Goal: Information Seeking & Learning: Check status

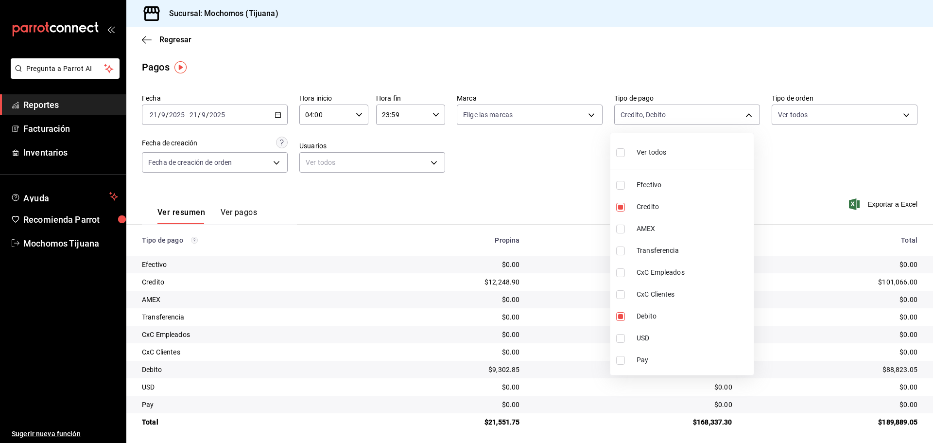
click at [174, 40] on div at bounding box center [466, 221] width 933 height 443
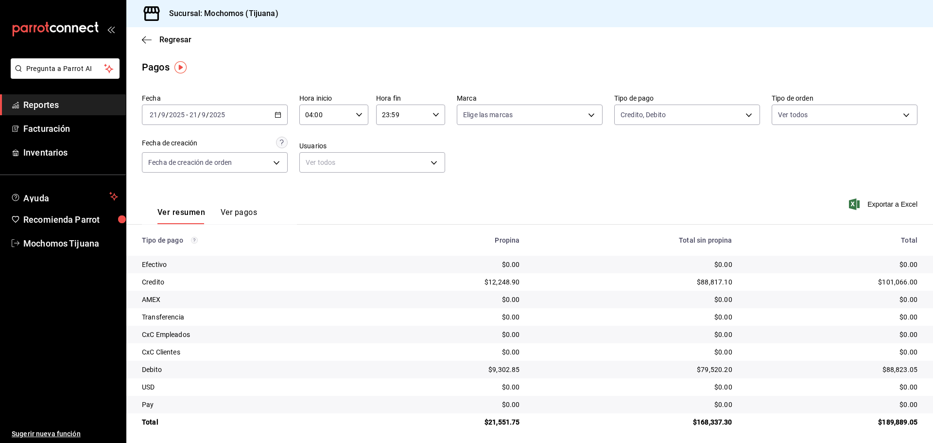
click at [174, 40] on div "Ver todos Efectivo Credito AMEX Transferencia CxC Empleados CxC Clientes Debito…" at bounding box center [466, 221] width 933 height 443
click at [174, 40] on span "Regresar" at bounding box center [175, 39] width 32 height 9
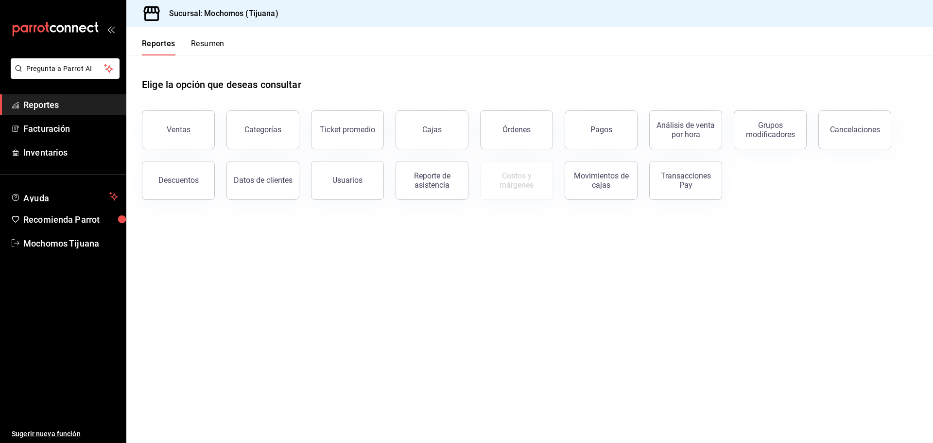
click at [567, 119] on div "Pagos" at bounding box center [595, 124] width 85 height 51
click at [575, 123] on button "Pagos" at bounding box center [601, 129] width 73 height 39
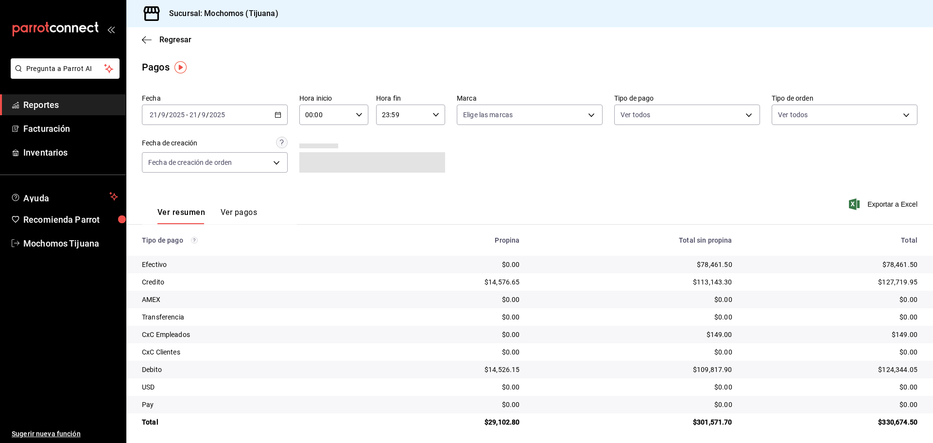
click at [356, 113] on icon "button" at bounding box center [359, 114] width 7 height 7
click at [315, 185] on span "04" at bounding box center [315, 184] width 19 height 8
type input "04:00"
click at [744, 117] on div at bounding box center [466, 221] width 933 height 443
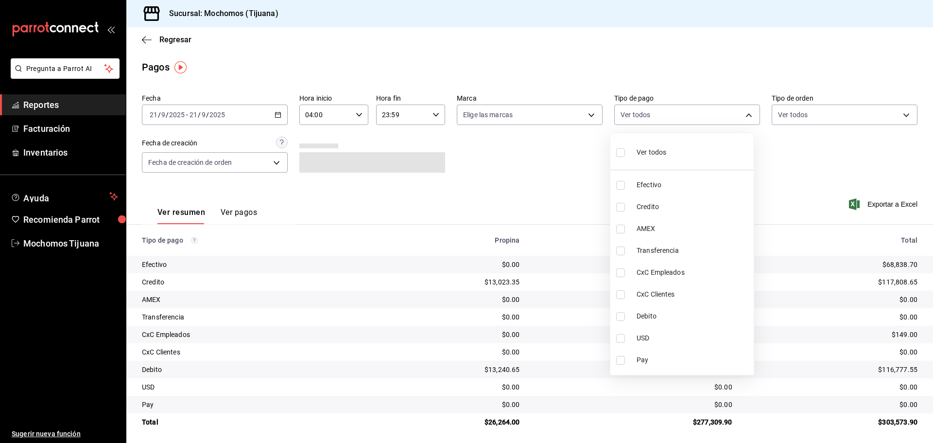
click at [744, 117] on body "Pregunta a Parrot AI Reportes Facturación Inventarios Ayuda Recomienda Parrot M…" at bounding box center [466, 221] width 933 height 443
click at [619, 187] on input "checkbox" at bounding box center [620, 185] width 9 height 9
checkbox input "true"
type input "e823c082-5bf3-4e6e-b961-f7623faa40a9"
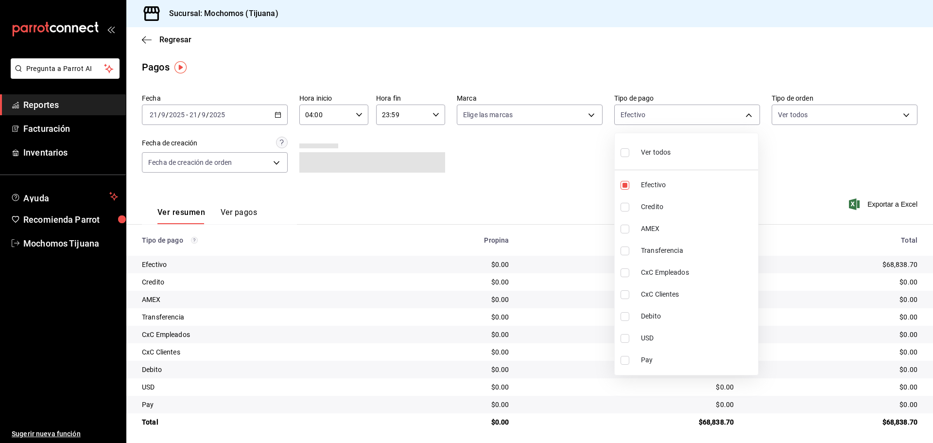
click at [625, 317] on input "checkbox" at bounding box center [625, 316] width 9 height 9
checkbox input "true"
type input "e823c082-5bf3-4e6e-b961-f7623faa40a9,b7370aa5-450f-4a05-bab4-2784151f97fb"
click at [527, 191] on div at bounding box center [466, 221] width 933 height 443
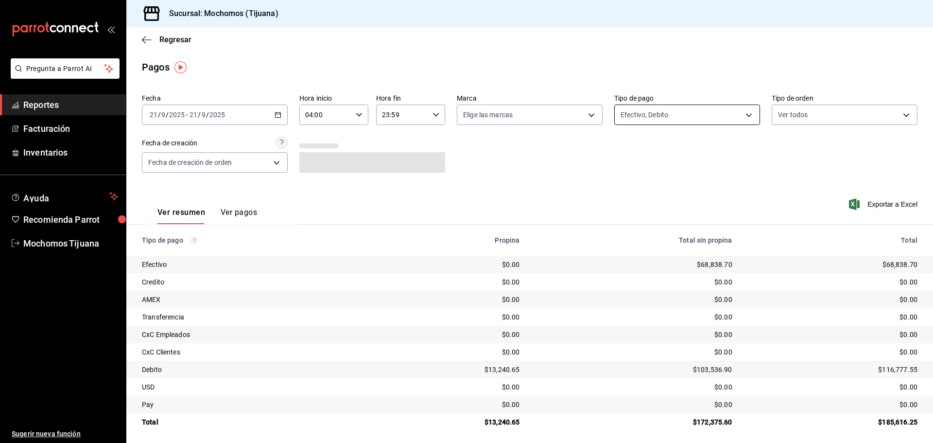
click at [743, 115] on body "Pregunta a Parrot AI Reportes Facturación Inventarios Ayuda Recomienda Parrot M…" at bounding box center [466, 221] width 933 height 443
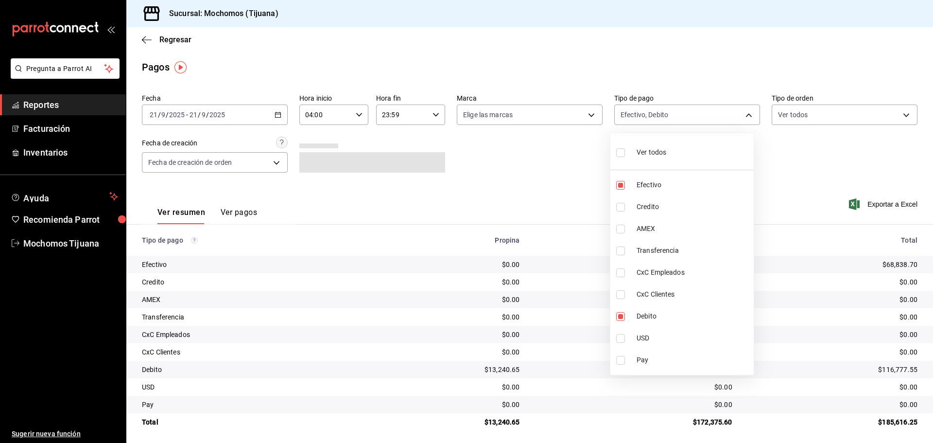
click at [624, 206] on input "checkbox" at bounding box center [620, 207] width 9 height 9
checkbox input "true"
type input "e823c082-5bf3-4e6e-b961-f7623faa40a9,b7370aa5-450f-4a05-bab4-2784151f97fb,a27a0…"
click at [624, 185] on input "checkbox" at bounding box center [625, 185] width 9 height 9
checkbox input "false"
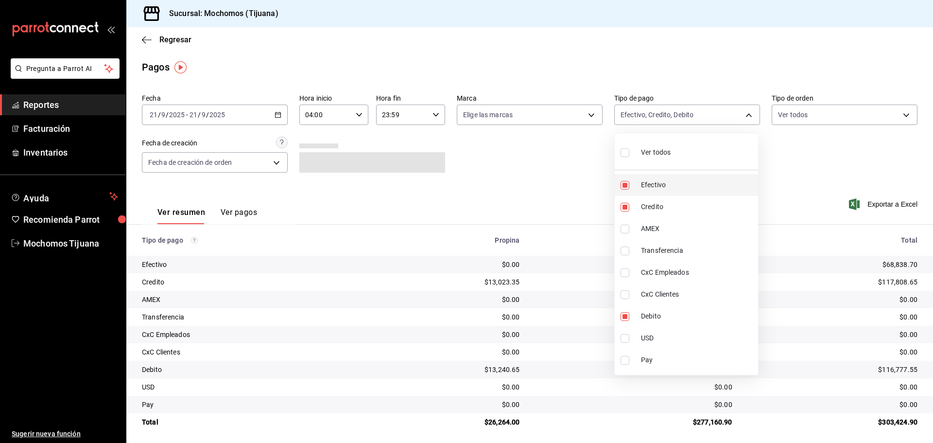
type input "b7370aa5-450f-4a05-bab4-2784151f97fb,a27a072c-b141-4985-9f83-ae60dbe2196b"
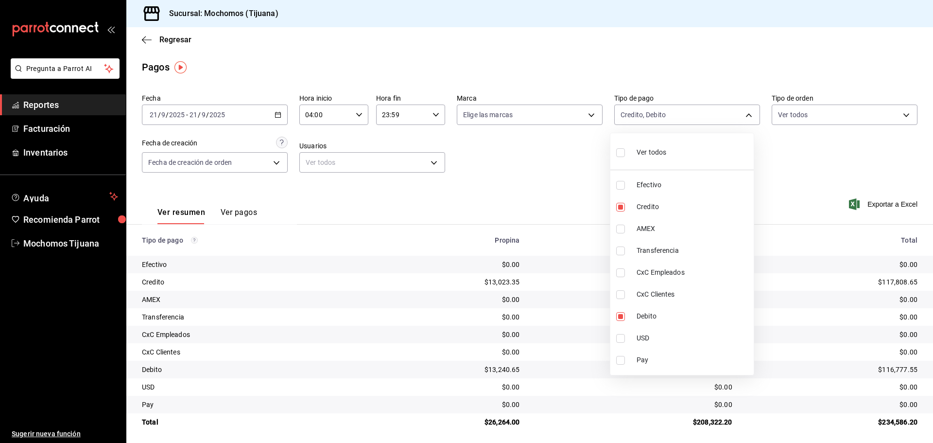
click at [620, 156] on input "checkbox" at bounding box center [620, 152] width 9 height 9
checkbox input "true"
type input "e823c082-5bf3-4e6e-b961-f7623faa40a9,a27a072c-b141-4985-9f83-ae60dbe2196b,28e67…"
checkbox input "true"
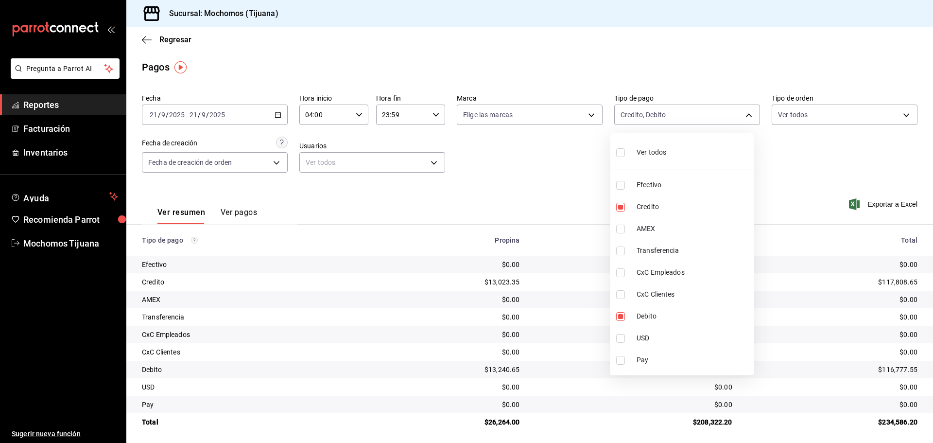
checkbox input "true"
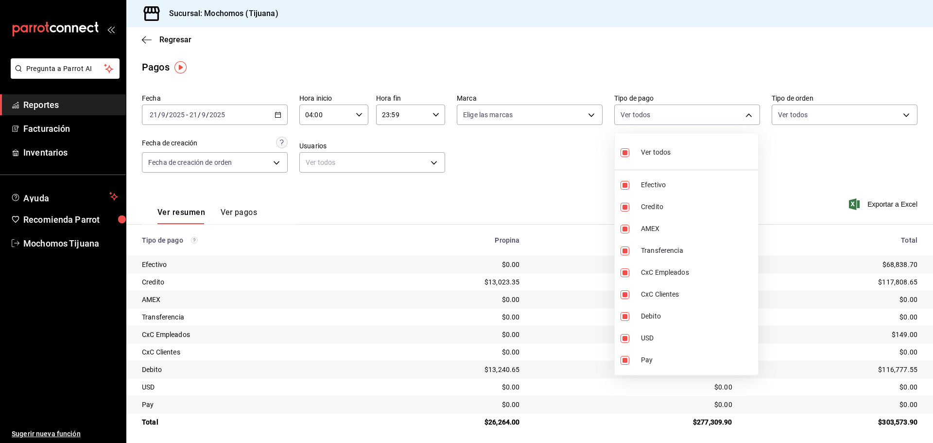
click at [587, 172] on div at bounding box center [466, 221] width 933 height 443
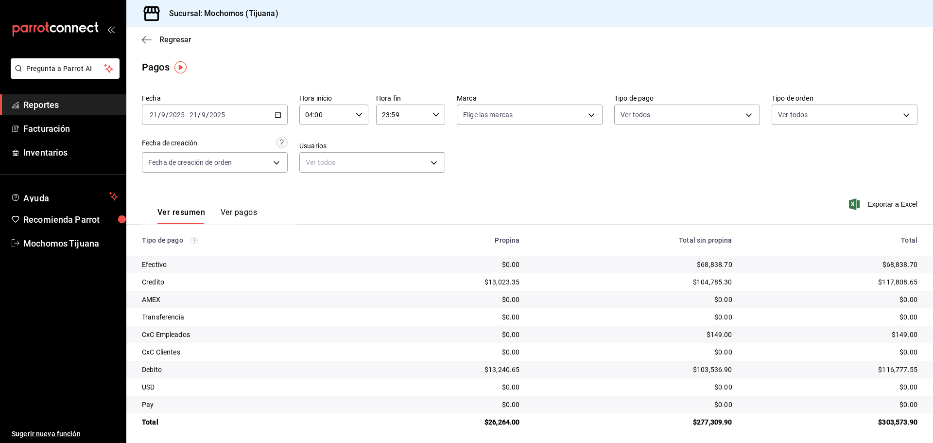
click at [171, 39] on span "Regresar" at bounding box center [175, 39] width 32 height 9
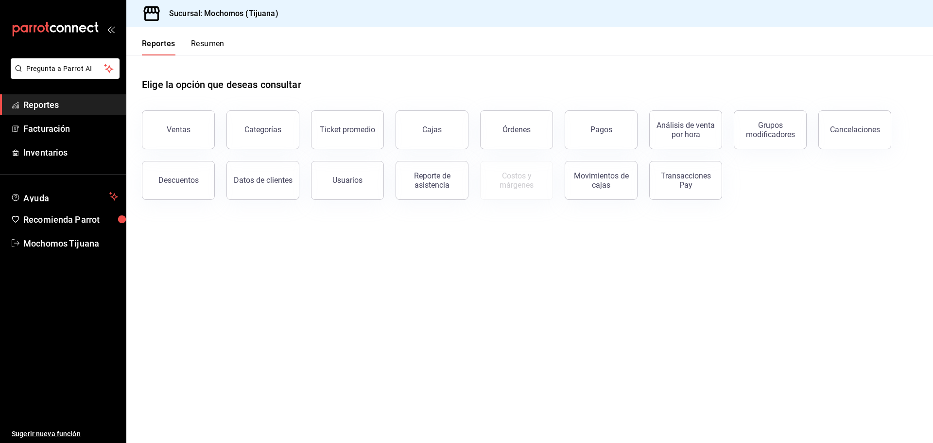
click at [171, 39] on button "Reportes" at bounding box center [159, 47] width 34 height 17
drag, startPoint x: 169, startPoint y: 40, endPoint x: 200, endPoint y: 52, distance: 32.8
click at [169, 40] on button "Reportes" at bounding box center [159, 47] width 34 height 17
click at [610, 127] on div "Pagos" at bounding box center [602, 129] width 22 height 9
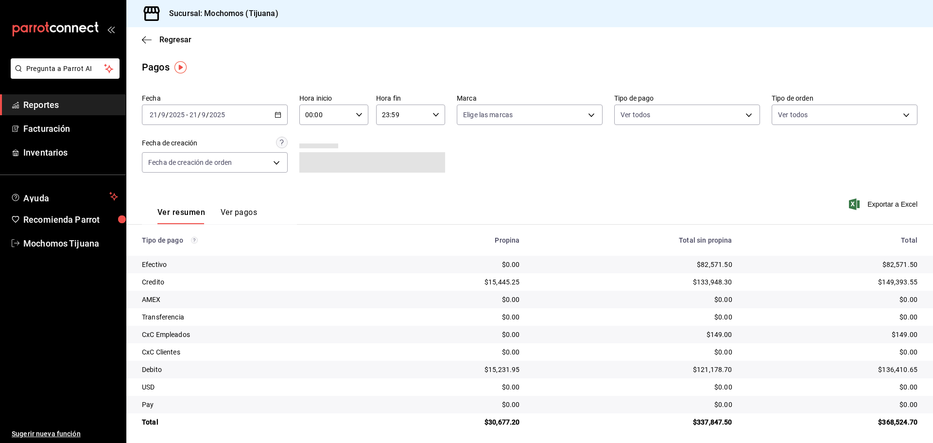
click at [356, 114] on icon "button" at bounding box center [359, 114] width 7 height 7
click at [312, 188] on span "04" at bounding box center [315, 184] width 19 height 8
type input "04:00"
click at [154, 36] on div at bounding box center [466, 221] width 933 height 443
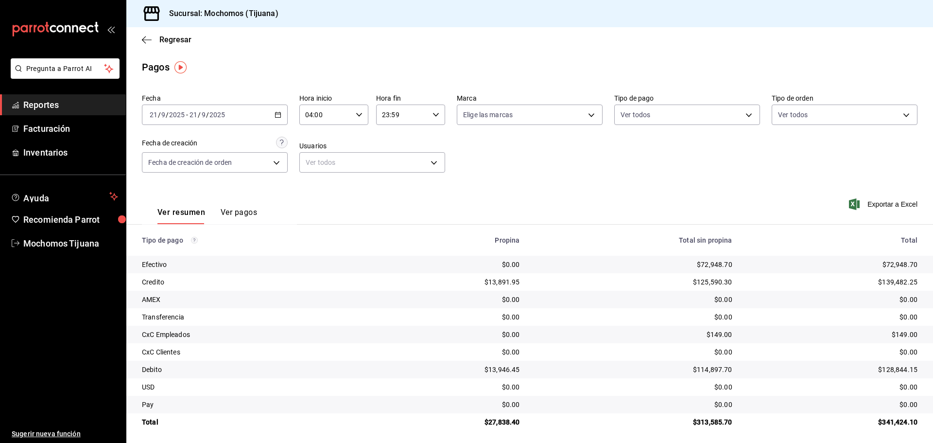
click at [154, 36] on span "Regresar" at bounding box center [167, 39] width 50 height 9
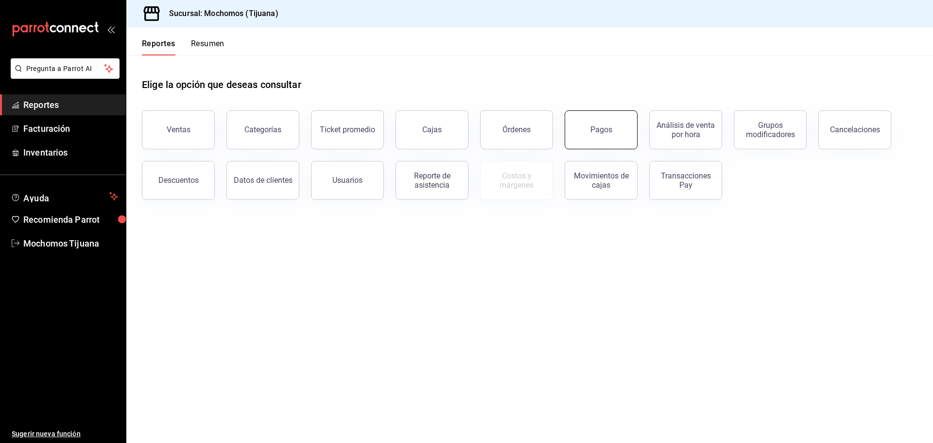
click at [574, 131] on button "Pagos" at bounding box center [601, 129] width 73 height 39
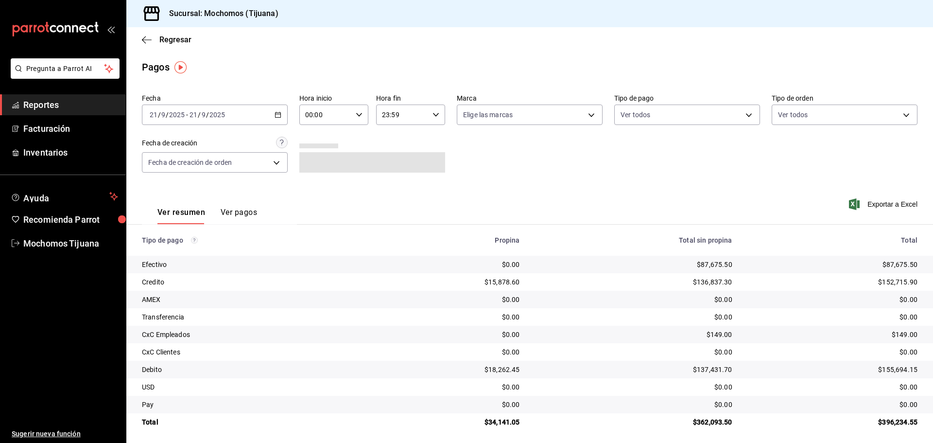
click at [361, 112] on div "00:00 Hora inicio" at bounding box center [333, 115] width 69 height 20
click at [318, 180] on span "04" at bounding box center [315, 184] width 19 height 8
type input "04:00"
click at [742, 114] on div at bounding box center [466, 221] width 933 height 443
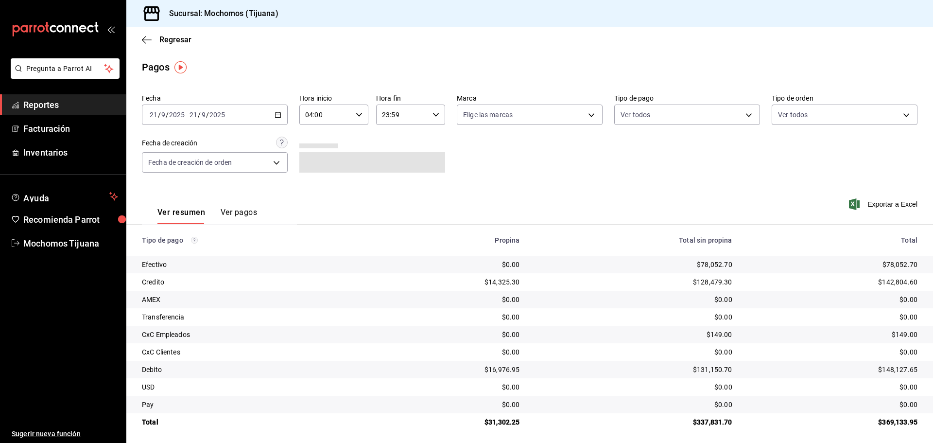
click at [741, 114] on body "Pregunta a Parrot AI Reportes Facturación Inventarios Ayuda Recomienda Parrot M…" at bounding box center [466, 221] width 933 height 443
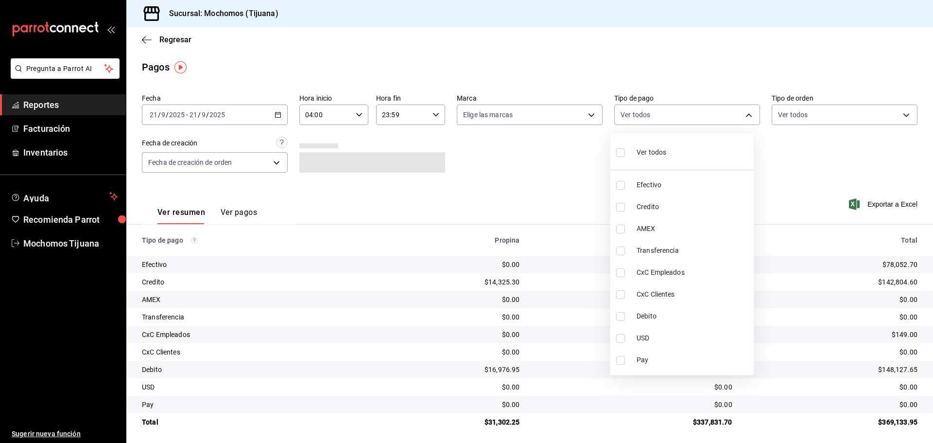
click at [620, 208] on input "checkbox" at bounding box center [620, 207] width 9 height 9
checkbox input "true"
type input "a27a072c-b141-4985-9f83-ae60dbe2196b"
click at [624, 315] on input "checkbox" at bounding box center [625, 316] width 9 height 9
checkbox input "true"
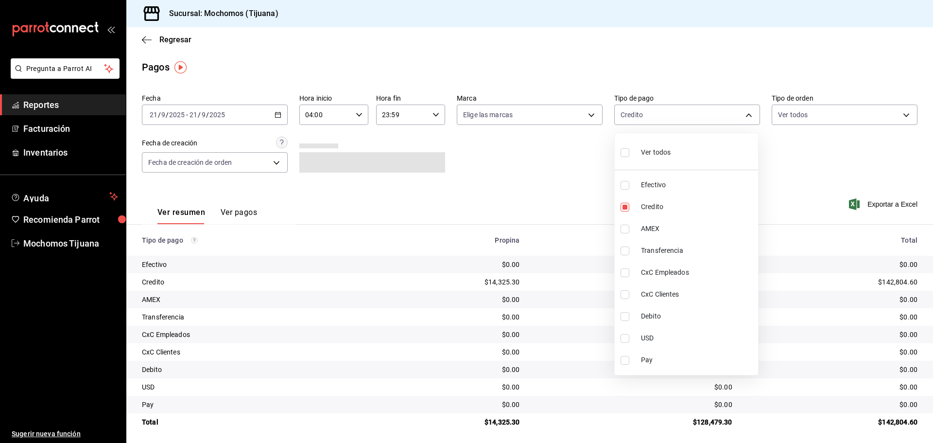
type input "a27a072c-b141-4985-9f83-ae60dbe2196b,b7370aa5-450f-4a05-bab4-2784151f97fb"
click at [497, 194] on div at bounding box center [466, 221] width 933 height 443
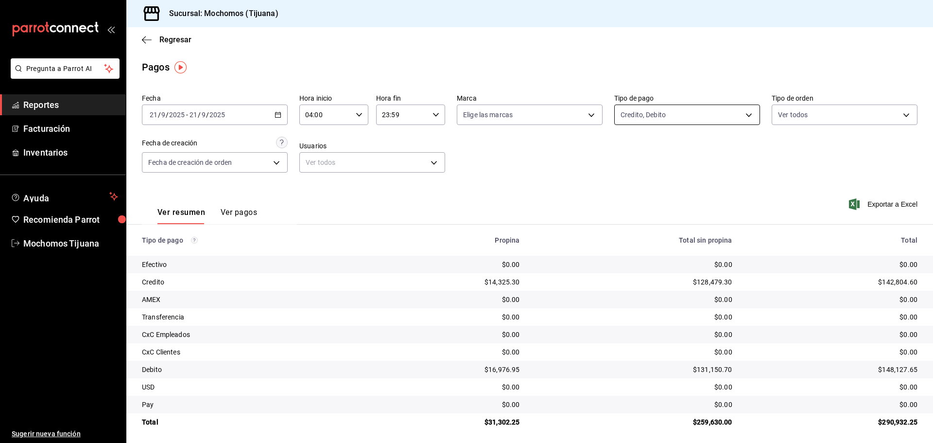
click at [741, 115] on body "Pregunta a Parrot AI Reportes Facturación Inventarios Ayuda Recomienda Parrot M…" at bounding box center [466, 221] width 933 height 443
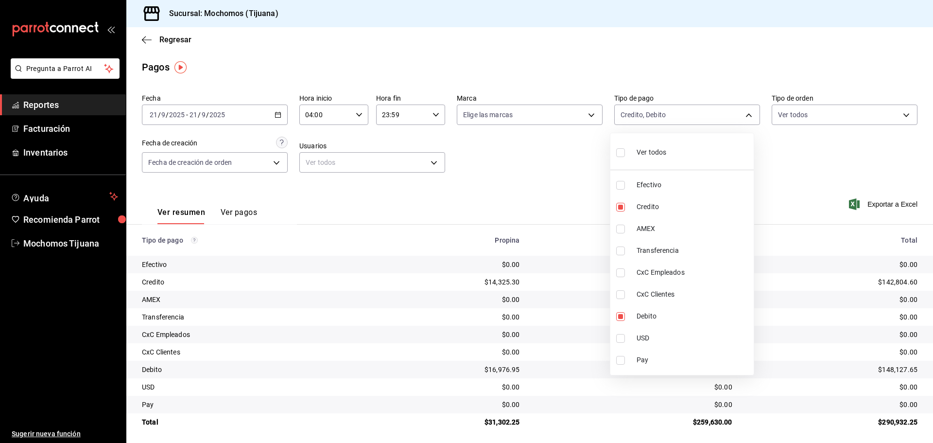
click at [619, 154] on input "checkbox" at bounding box center [620, 152] width 9 height 9
checkbox input "true"
type input "e823c082-5bf3-4e6e-b961-f7623faa40a9,a27a072c-b141-4985-9f83-ae60dbe2196b,28e67…"
checkbox input "true"
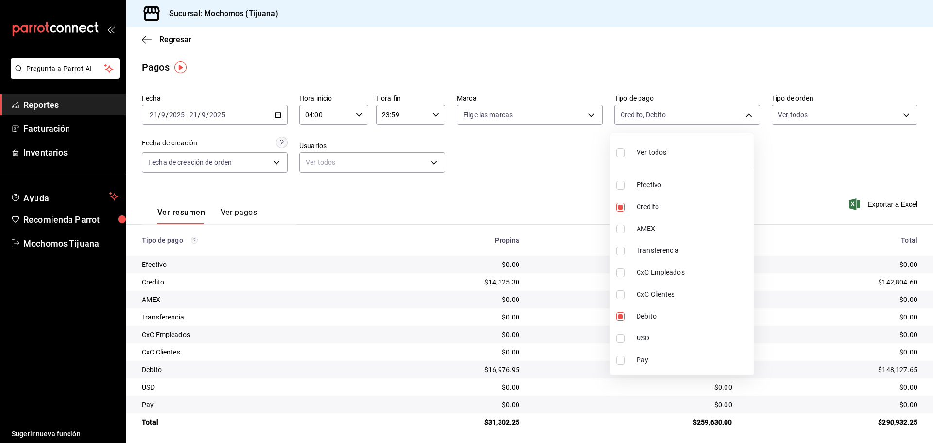
checkbox input "true"
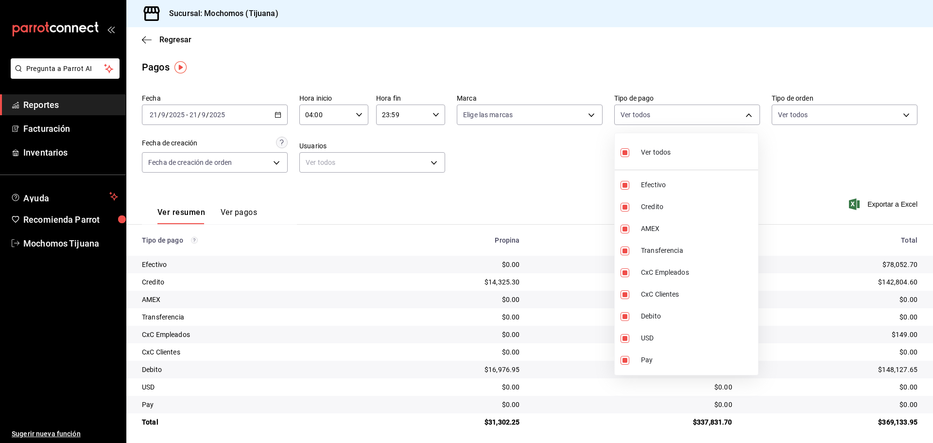
click at [522, 75] on div at bounding box center [466, 221] width 933 height 443
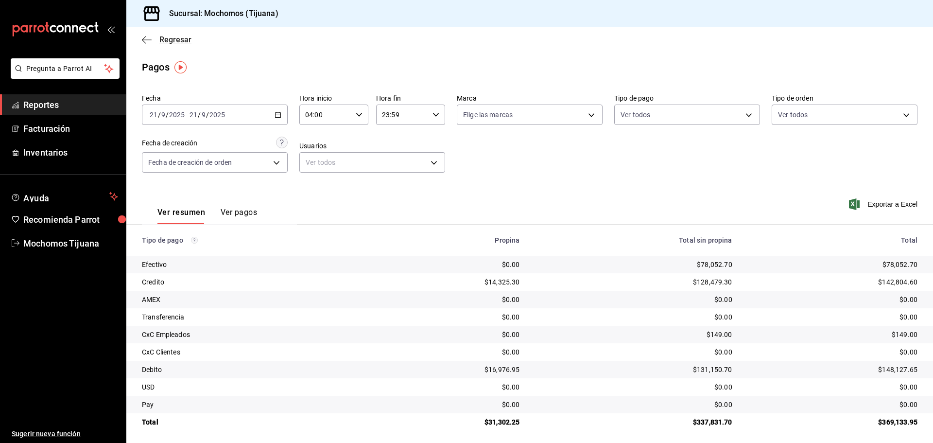
click at [175, 40] on span "Regresar" at bounding box center [175, 39] width 32 height 9
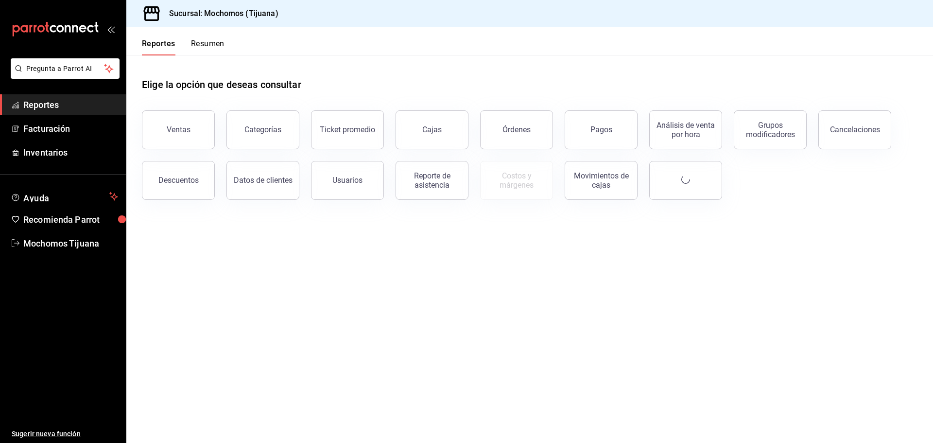
click at [175, 40] on div "Reportes Resumen" at bounding box center [183, 47] width 83 height 17
click at [525, 129] on div "Órdenes" at bounding box center [517, 129] width 28 height 9
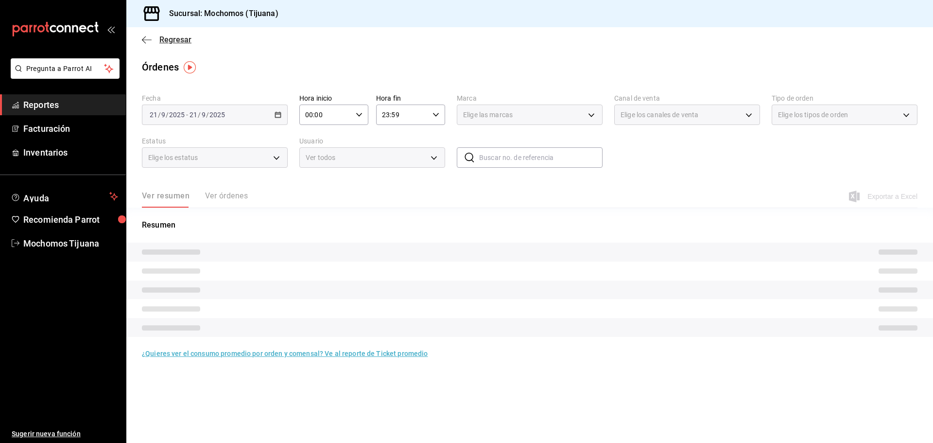
click at [187, 42] on span "Regresar" at bounding box center [175, 39] width 32 height 9
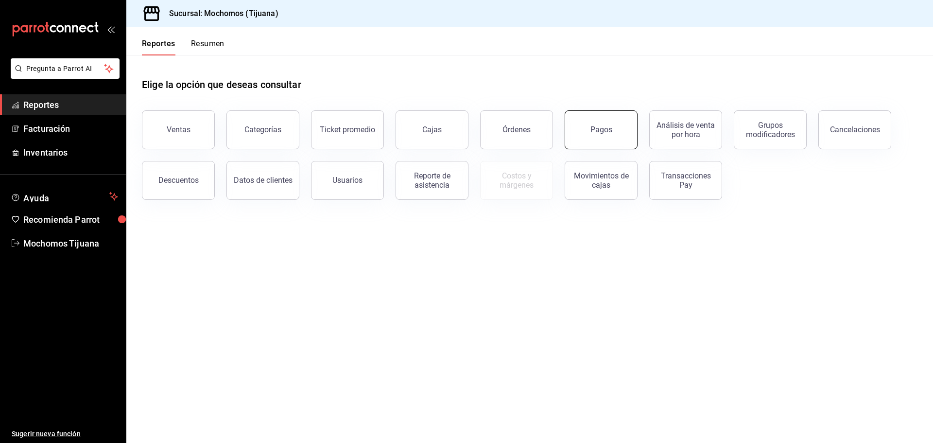
click at [614, 133] on button "Pagos" at bounding box center [601, 129] width 73 height 39
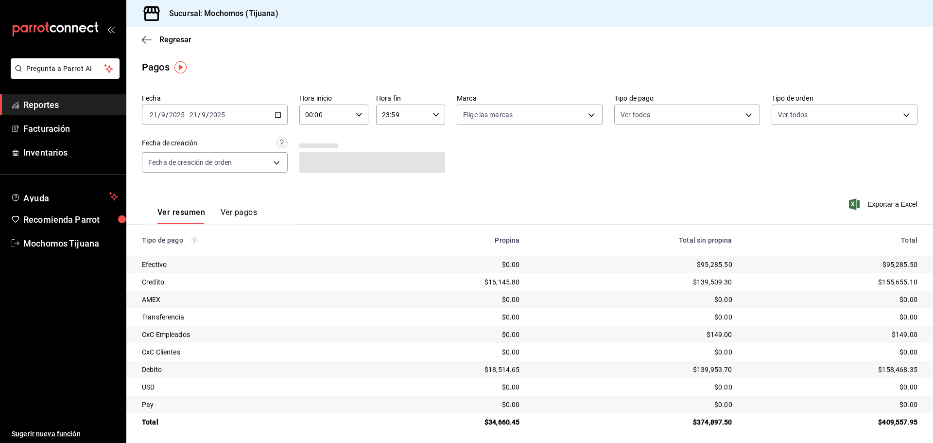
click at [356, 113] on icon "button" at bounding box center [359, 114] width 7 height 7
click at [312, 187] on span "04" at bounding box center [315, 184] width 19 height 8
type input "04:00"
click at [742, 112] on div at bounding box center [466, 221] width 933 height 443
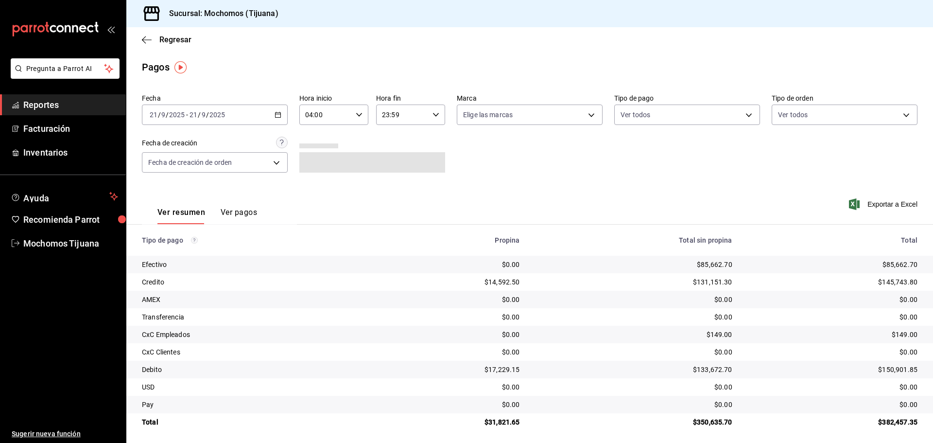
click at [742, 112] on body "Pregunta a Parrot AI Reportes Facturación Inventarios Ayuda Recomienda Parrot M…" at bounding box center [466, 221] width 933 height 443
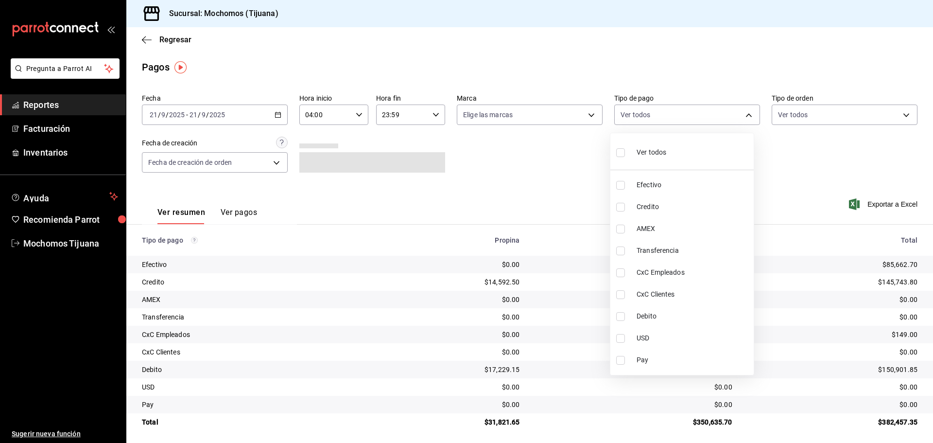
click at [618, 206] on input "checkbox" at bounding box center [620, 207] width 9 height 9
checkbox input "true"
type input "a27a072c-b141-4985-9f83-ae60dbe2196b"
click at [627, 315] on input "checkbox" at bounding box center [625, 316] width 9 height 9
checkbox input "true"
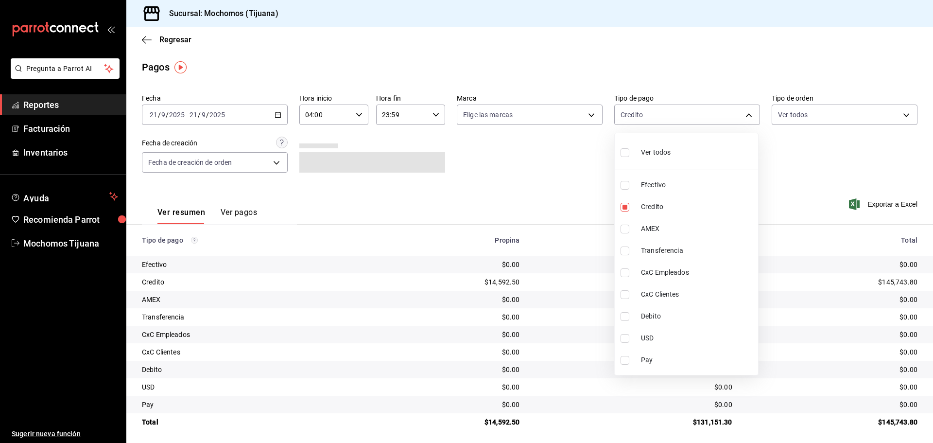
type input "a27a072c-b141-4985-9f83-ae60dbe2196b,b7370aa5-450f-4a05-bab4-2784151f97fb"
click at [177, 37] on div at bounding box center [466, 221] width 933 height 443
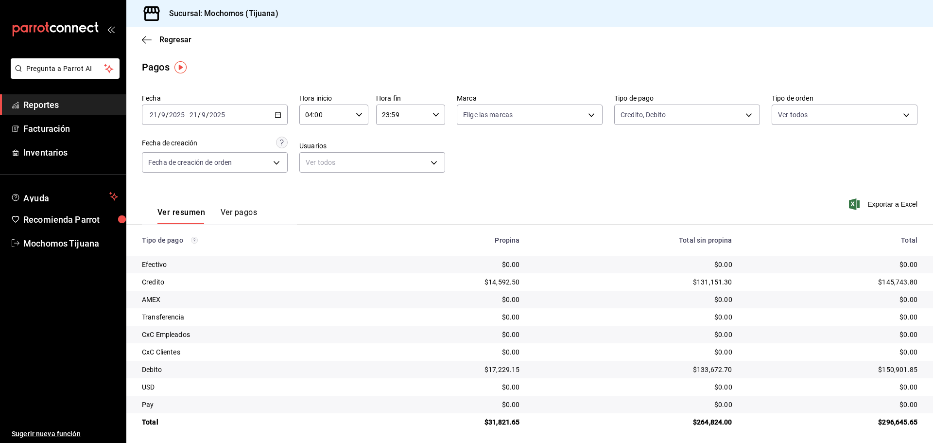
click at [177, 37] on span "Regresar" at bounding box center [175, 39] width 32 height 9
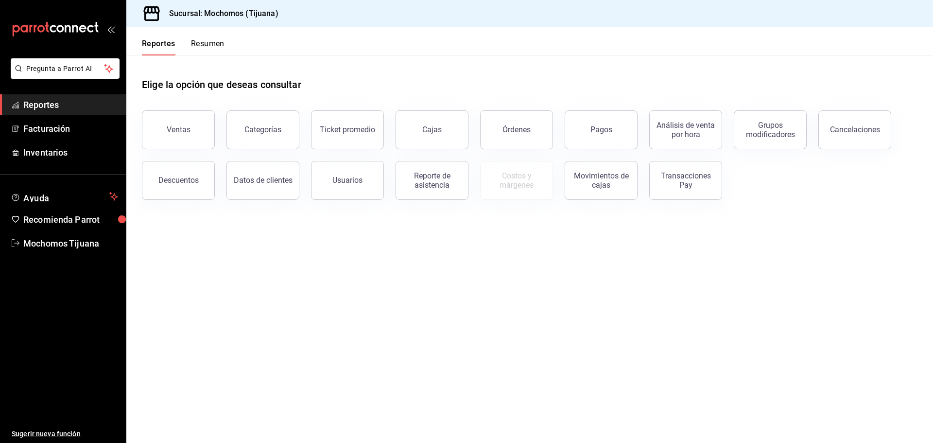
click at [177, 37] on div "Reportes Resumen" at bounding box center [175, 41] width 98 height 28
click at [162, 41] on button "Reportes" at bounding box center [159, 47] width 34 height 17
click at [607, 140] on button "Pagos" at bounding box center [601, 129] width 73 height 39
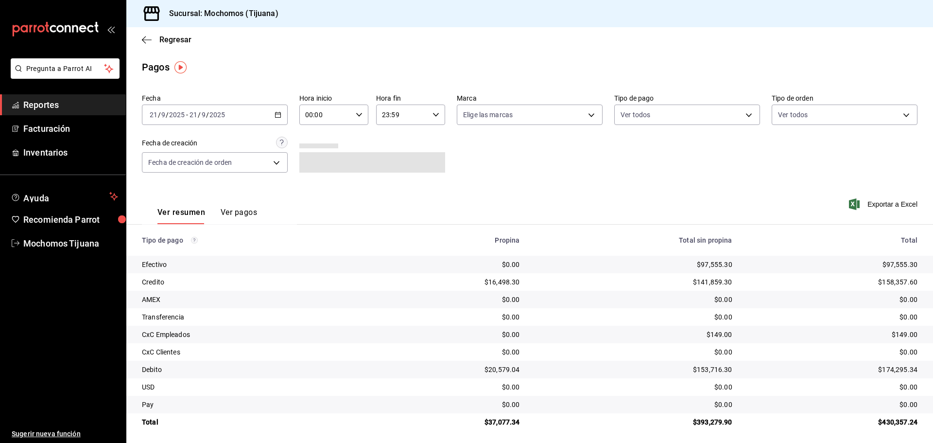
click at [356, 114] on \(Stroke\) "button" at bounding box center [359, 114] width 6 height 3
click at [307, 139] on span "04" at bounding box center [315, 136] width 19 height 8
type input "04:00"
click at [745, 117] on div at bounding box center [466, 221] width 933 height 443
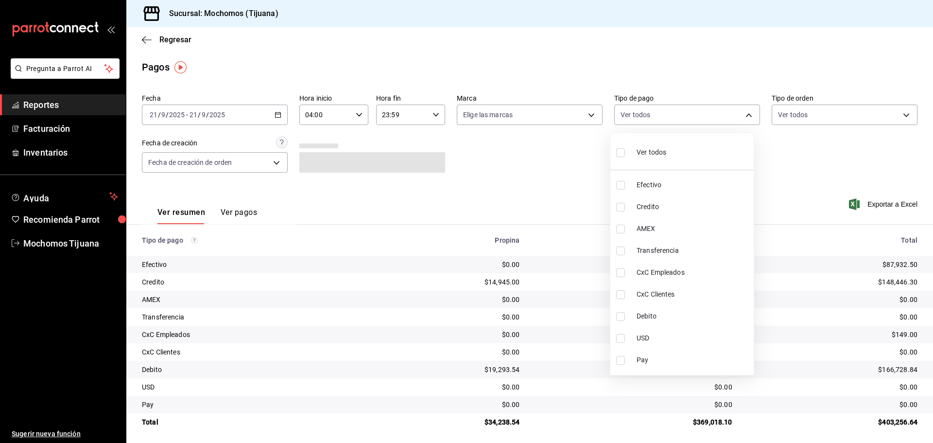
click at [745, 117] on body "Pregunta a Parrot AI Reportes Facturación Inventarios Ayuda Recomienda Parrot M…" at bounding box center [466, 221] width 933 height 443
click at [624, 209] on input "checkbox" at bounding box center [620, 207] width 9 height 9
checkbox input "true"
type input "a27a072c-b141-4985-9f83-ae60dbe2196b"
click at [625, 316] on input "checkbox" at bounding box center [625, 316] width 9 height 9
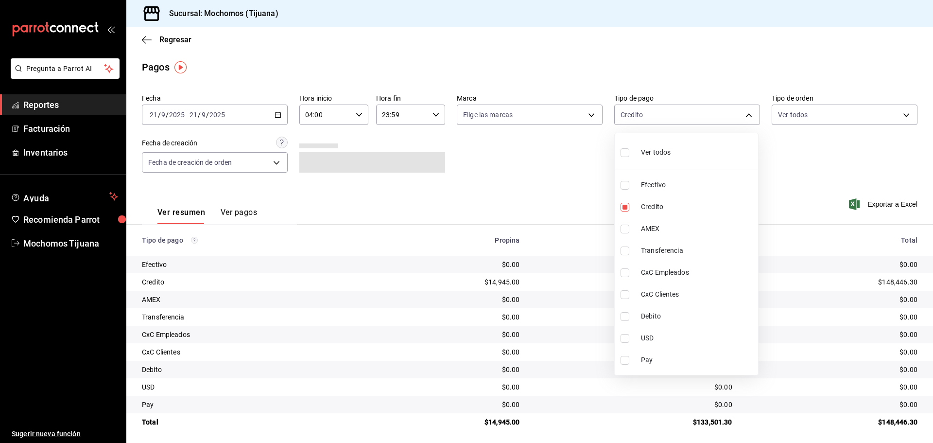
checkbox input "true"
type input "a27a072c-b141-4985-9f83-ae60dbe2196b,b7370aa5-450f-4a05-bab4-2784151f97fb"
click at [157, 37] on div at bounding box center [466, 221] width 933 height 443
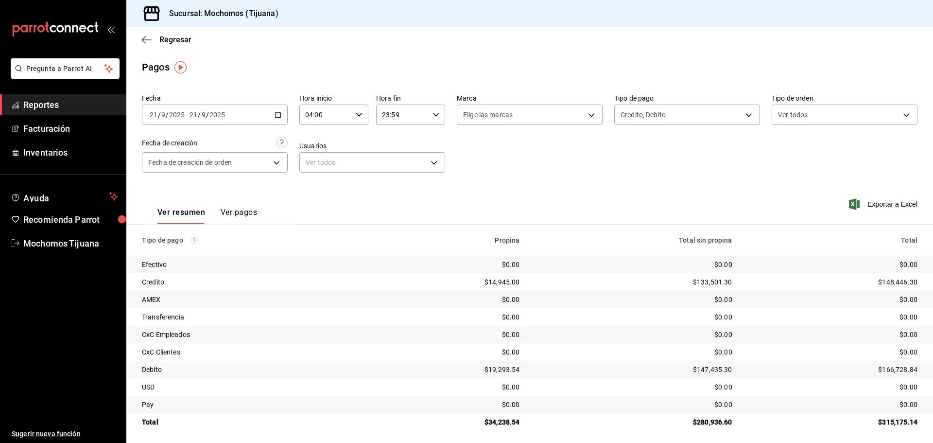
click at [157, 37] on span "Regresar" at bounding box center [167, 39] width 50 height 9
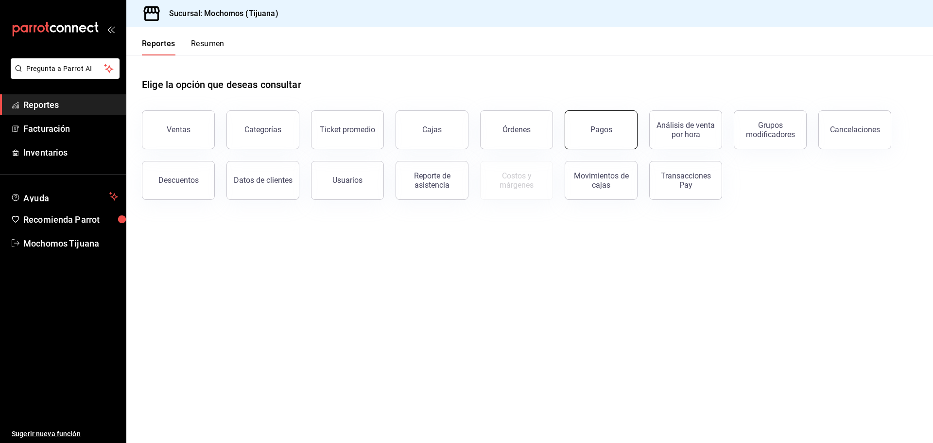
click at [608, 131] on div "Pagos" at bounding box center [602, 129] width 22 height 9
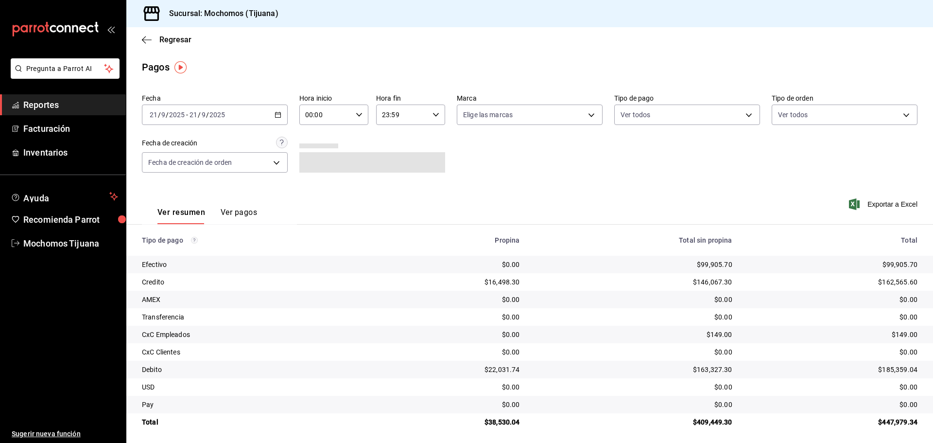
click at [356, 115] on icon "button" at bounding box center [359, 114] width 7 height 7
click at [316, 137] on span "04" at bounding box center [315, 136] width 19 height 8
type input "04:00"
click at [743, 112] on div at bounding box center [466, 221] width 933 height 443
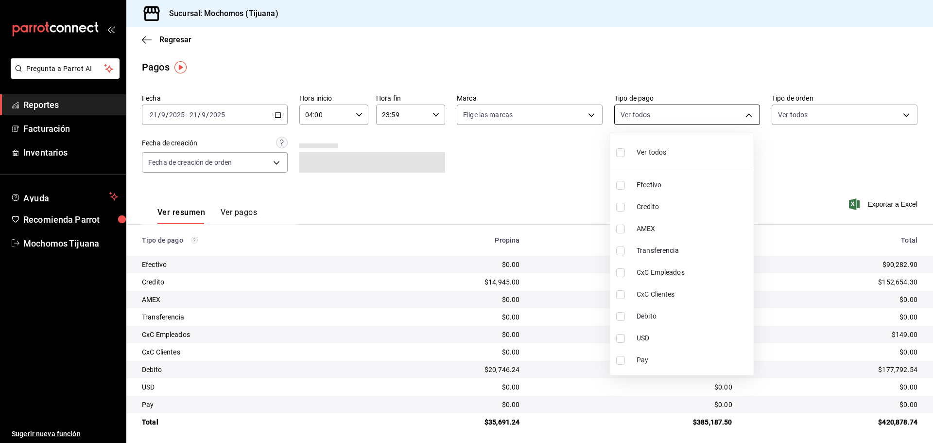
click at [743, 113] on body "Pregunta a Parrot AI Reportes Facturación Inventarios Ayuda Recomienda Parrot M…" at bounding box center [466, 221] width 933 height 443
click at [622, 205] on input "checkbox" at bounding box center [620, 207] width 9 height 9
checkbox input "true"
type input "a27a072c-b141-4985-9f83-ae60dbe2196b"
click at [627, 315] on input "checkbox" at bounding box center [625, 316] width 9 height 9
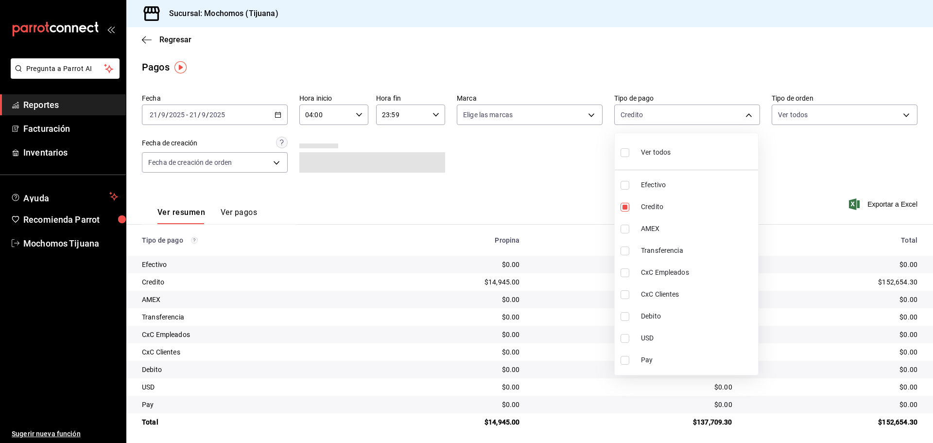
checkbox input "true"
type input "a27a072c-b141-4985-9f83-ae60dbe2196b,b7370aa5-450f-4a05-bab4-2784151f97fb"
click at [277, 114] on div at bounding box center [466, 221] width 933 height 443
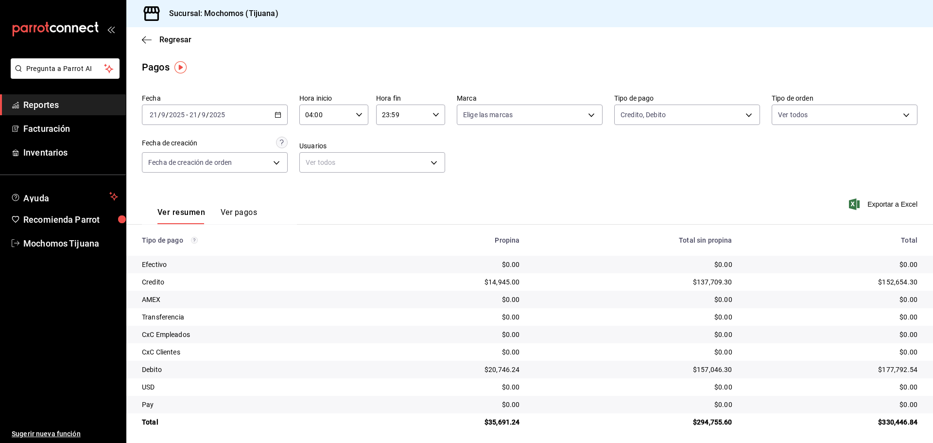
click at [265, 115] on div "[DATE] [DATE] - [DATE] [DATE]" at bounding box center [215, 115] width 146 height 20
click at [187, 249] on span "Rango de fechas" at bounding box center [187, 253] width 75 height 10
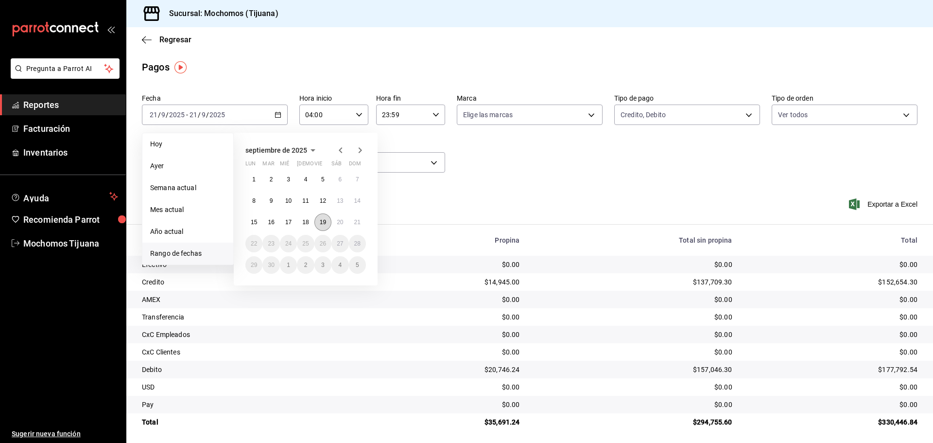
click at [320, 219] on abbr "19" at bounding box center [323, 222] width 6 height 7
click at [338, 219] on abbr "20" at bounding box center [340, 222] width 6 height 7
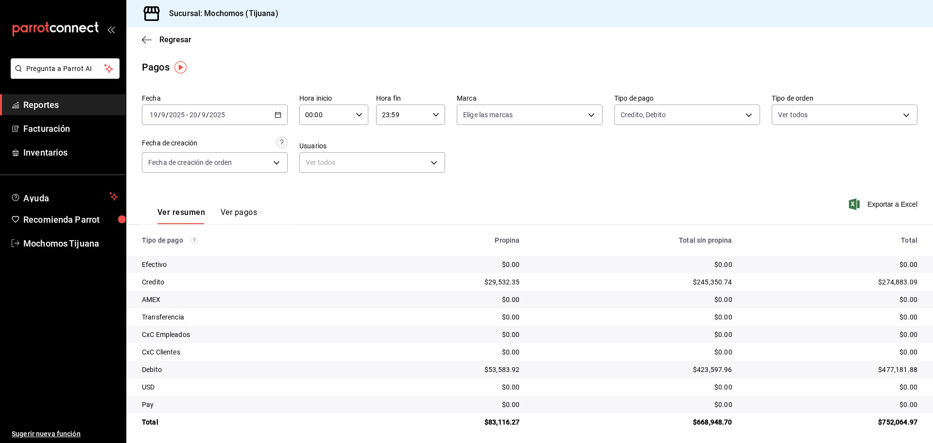
click at [275, 115] on icon "button" at bounding box center [278, 114] width 7 height 7
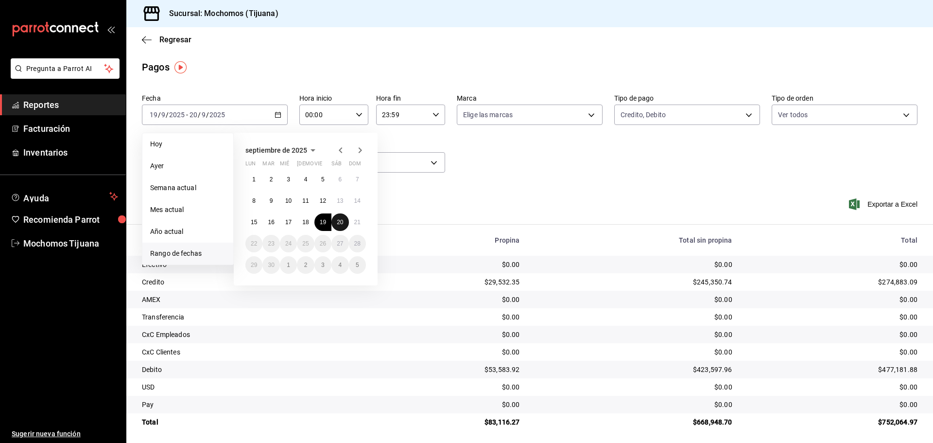
click at [341, 216] on button "20" at bounding box center [340, 221] width 17 height 17
click at [362, 221] on button "21" at bounding box center [357, 221] width 17 height 17
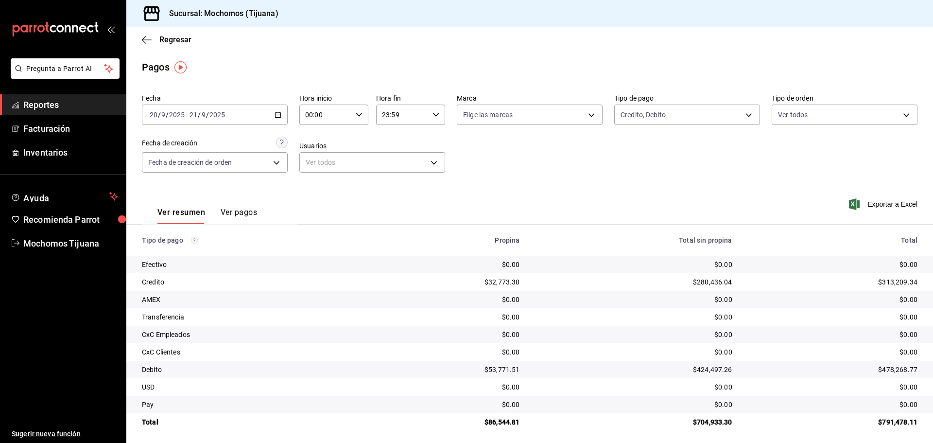
click at [357, 113] on icon "button" at bounding box center [359, 114] width 7 height 7
click at [312, 139] on span "04" at bounding box center [315, 136] width 19 height 8
type input "04:00"
click at [434, 115] on div at bounding box center [466, 221] width 933 height 443
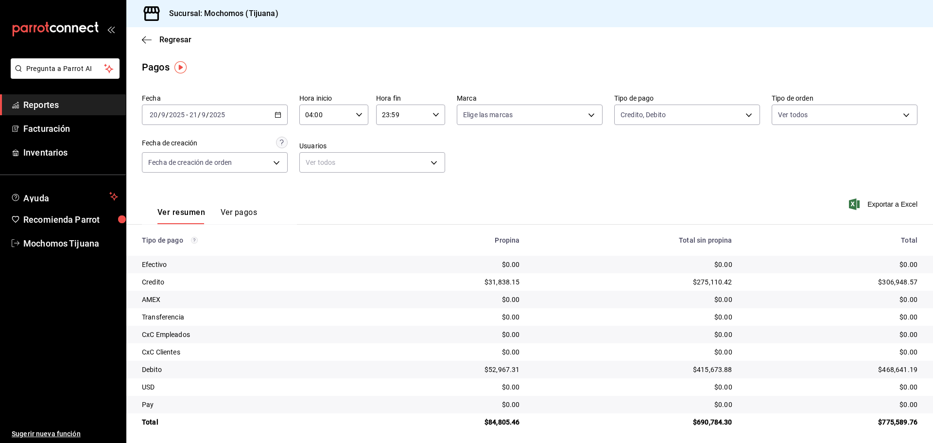
click at [434, 114] on icon "button" at bounding box center [436, 114] width 7 height 7
click at [393, 182] on span "04" at bounding box center [391, 184] width 19 height 8
type input "04:59"
click at [160, 39] on div at bounding box center [466, 221] width 933 height 443
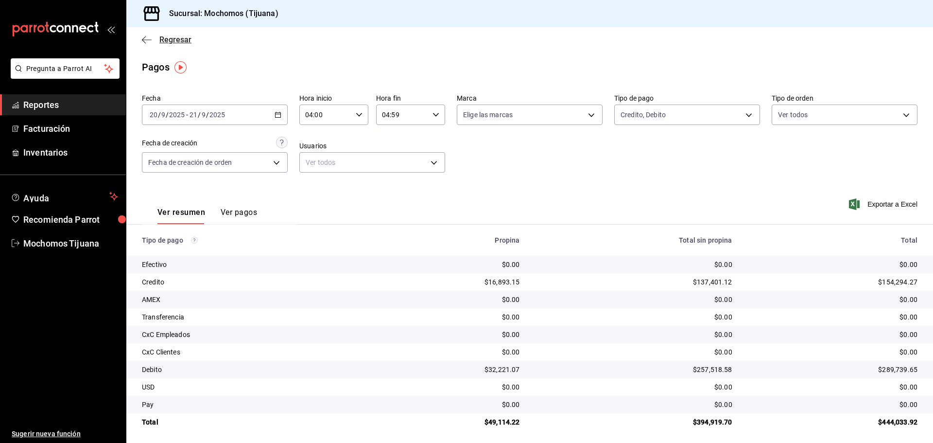
click at [150, 35] on icon "button" at bounding box center [147, 39] width 10 height 9
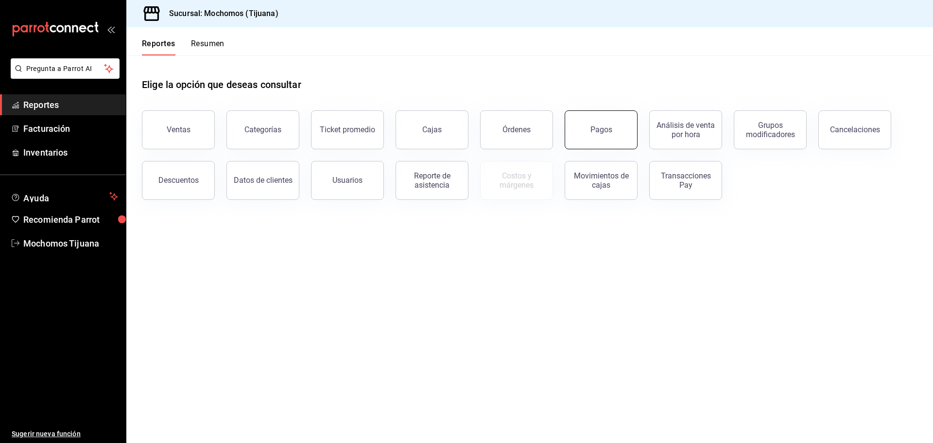
click at [575, 136] on button "Pagos" at bounding box center [601, 129] width 73 height 39
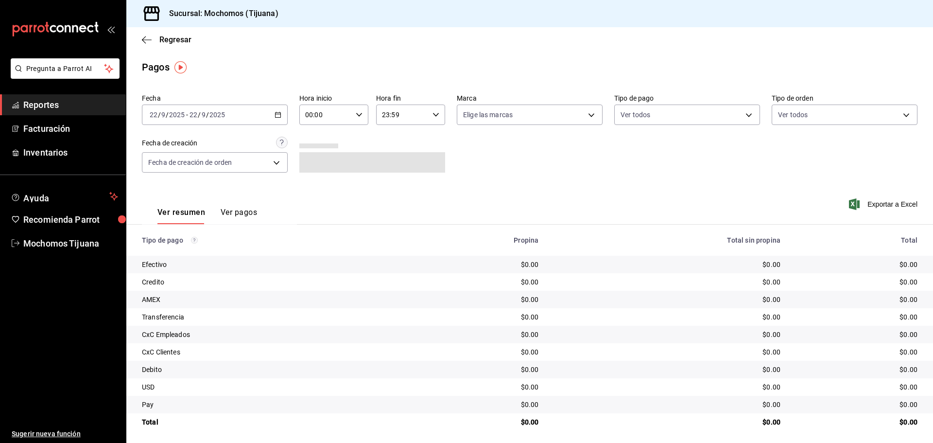
click at [282, 115] on div "[DATE] [DATE] - [DATE] [DATE]" at bounding box center [215, 115] width 146 height 20
click at [153, 248] on span "Rango de fechas" at bounding box center [187, 253] width 75 height 10
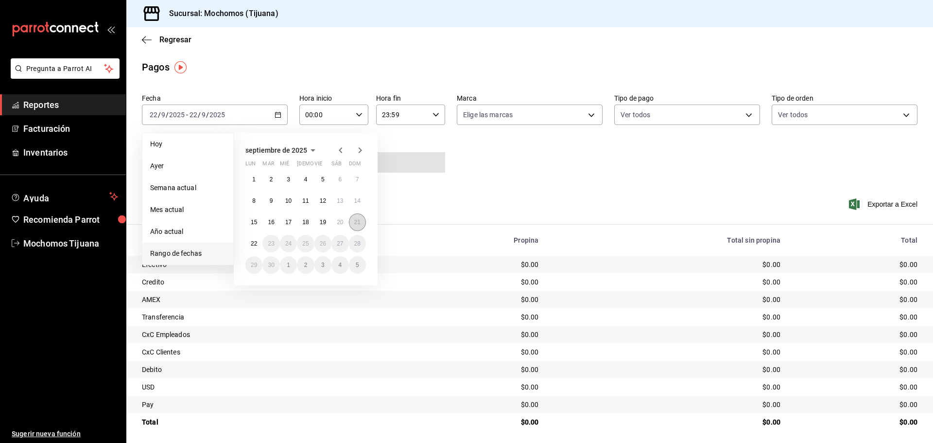
click at [360, 223] on abbr "21" at bounding box center [357, 222] width 6 height 7
click at [254, 242] on abbr "22" at bounding box center [254, 243] width 6 height 7
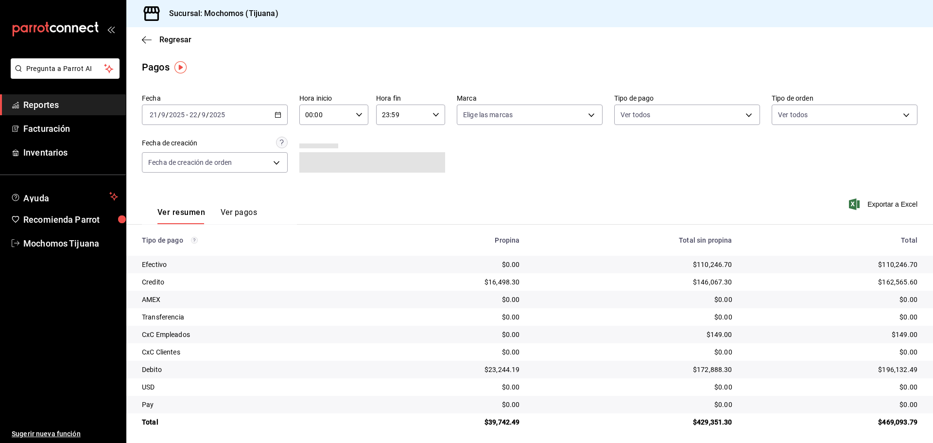
click at [364, 113] on div "00:00 Hora inicio" at bounding box center [333, 115] width 69 height 20
click at [314, 138] on button "06" at bounding box center [315, 133] width 31 height 19
type input "06:00"
click at [434, 112] on div at bounding box center [466, 221] width 933 height 443
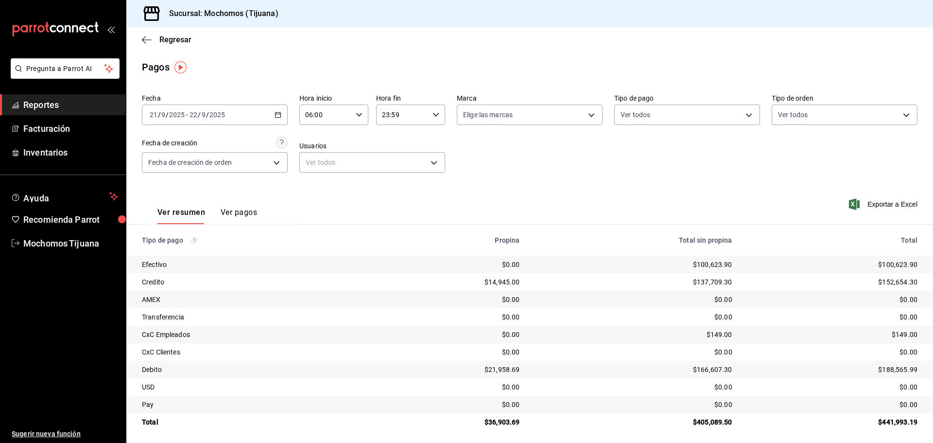
click at [434, 112] on icon "button" at bounding box center [436, 114] width 7 height 7
click at [388, 189] on span "04" at bounding box center [391, 188] width 19 height 8
type input "04:59"
click at [743, 114] on div at bounding box center [466, 221] width 933 height 443
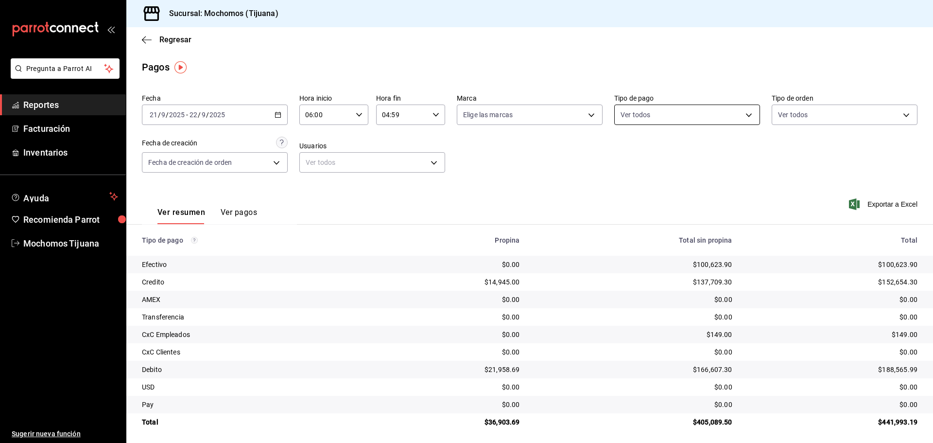
click at [743, 111] on body "Pregunta a Parrot AI Reportes Facturación Inventarios Ayuda Recomienda Parrot M…" at bounding box center [466, 221] width 933 height 443
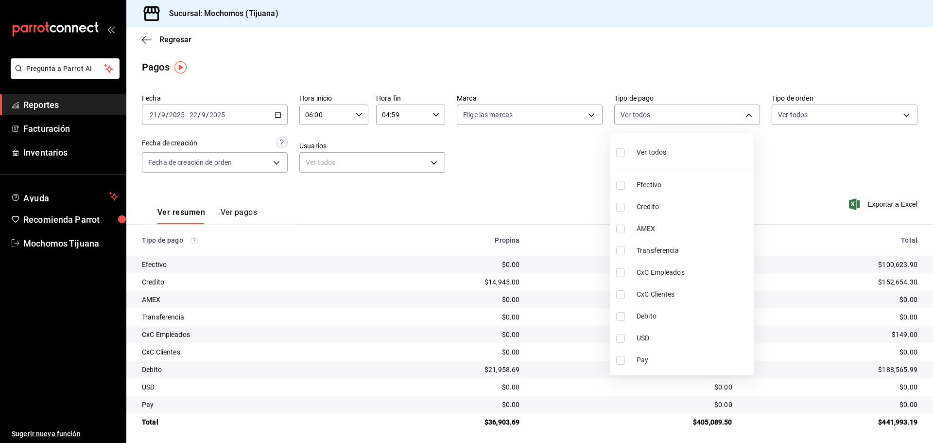
click at [620, 205] on input "checkbox" at bounding box center [620, 207] width 9 height 9
checkbox input "true"
type input "a27a072c-b141-4985-9f83-ae60dbe2196b"
click at [627, 315] on input "checkbox" at bounding box center [625, 316] width 9 height 9
checkbox input "true"
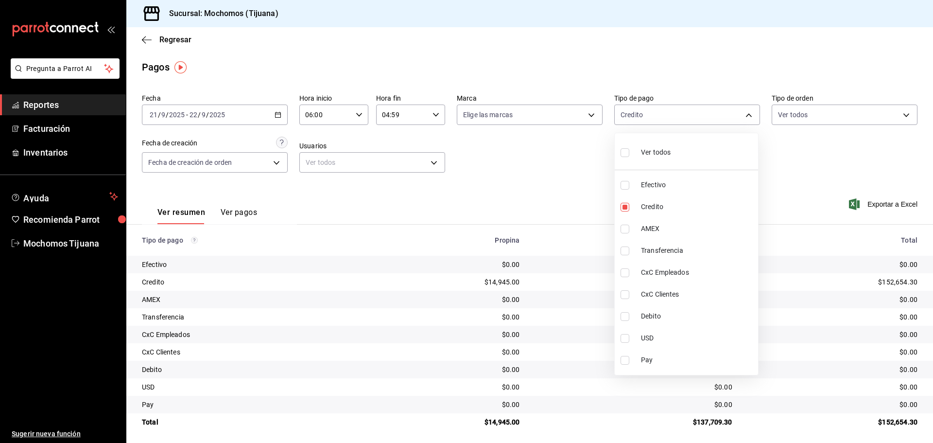
type input "a27a072c-b141-4985-9f83-ae60dbe2196b,b7370aa5-450f-4a05-bab4-2784151f97fb"
click at [622, 153] on input "checkbox" at bounding box center [625, 152] width 9 height 9
checkbox input "true"
type input "e823c082-5bf3-4e6e-b961-f7623faa40a9,a27a072c-b141-4985-9f83-ae60dbe2196b,28e67…"
checkbox input "true"
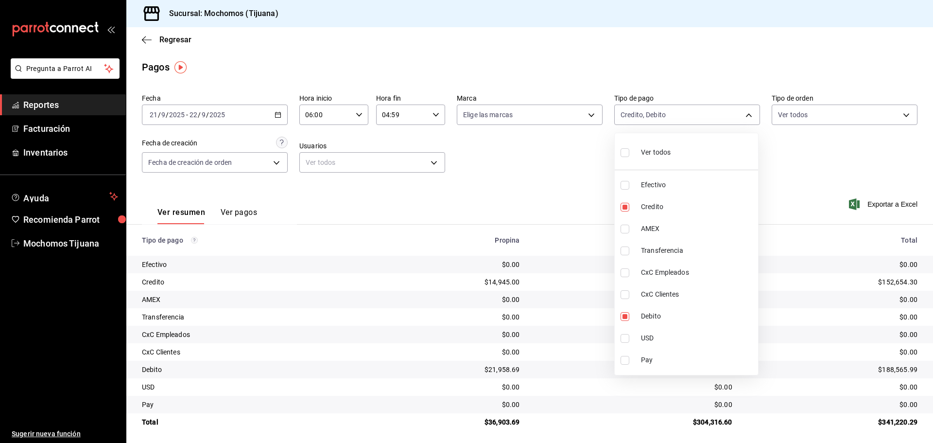
checkbox input "true"
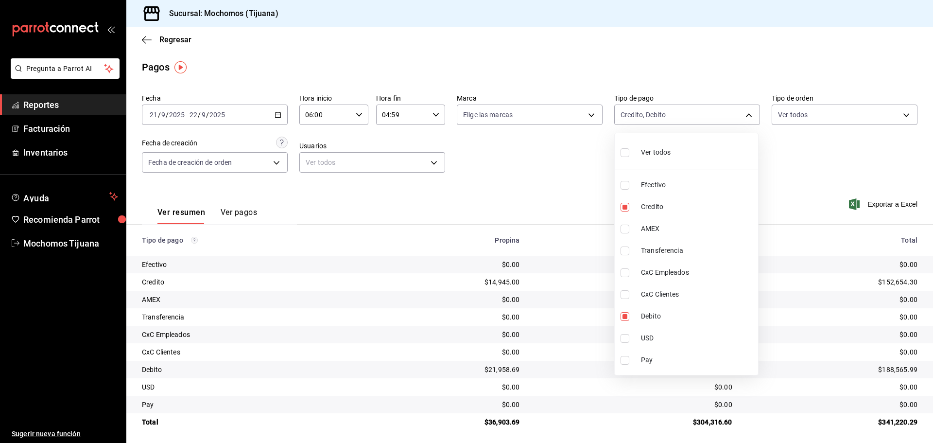
checkbox input "true"
click at [478, 182] on div at bounding box center [466, 221] width 933 height 443
